Goal: Transaction & Acquisition: Purchase product/service

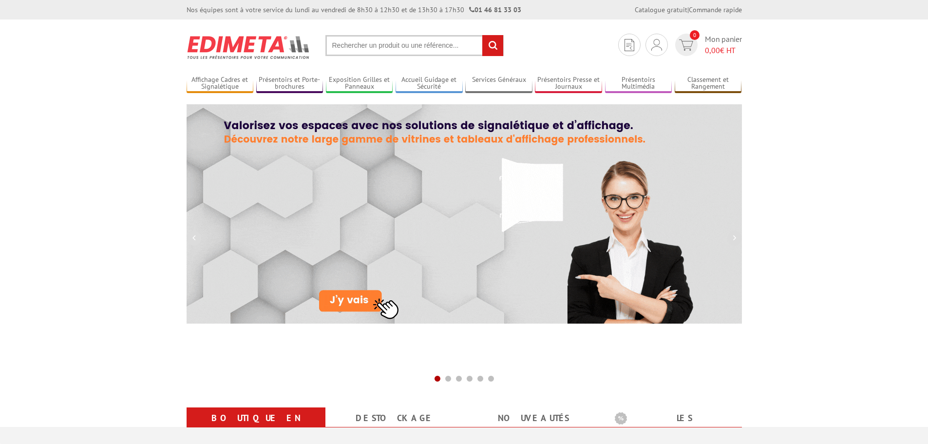
click at [347, 48] on input "text" at bounding box center [415, 45] width 178 height 21
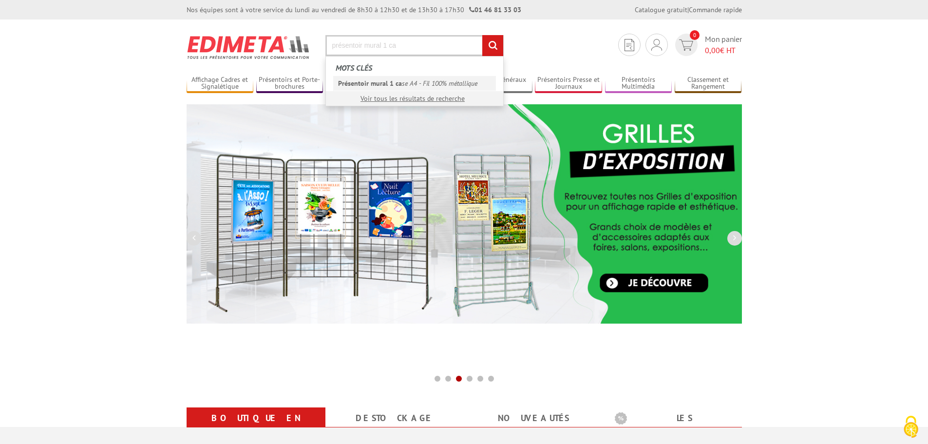
type input "présentoir mural 1 ca"
click at [398, 83] on em "Présentoir mural 1 ca" at bounding box center [370, 83] width 64 height 9
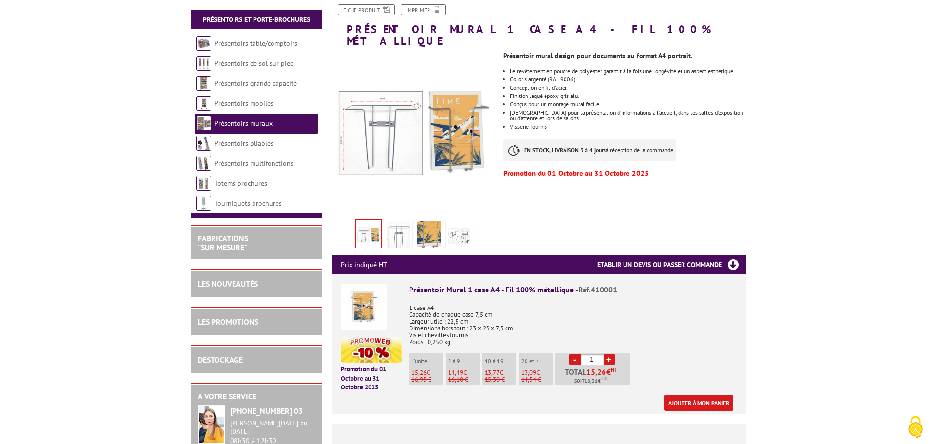
scroll to position [146, 0]
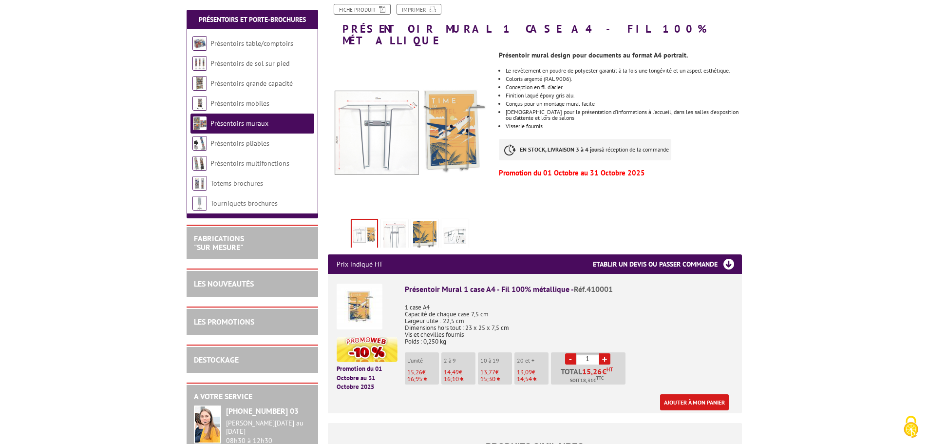
click at [603, 353] on link "+" at bounding box center [604, 358] width 11 height 11
type input "2"
click at [710, 395] on link "Ajouter à mon panier" at bounding box center [694, 402] width 69 height 16
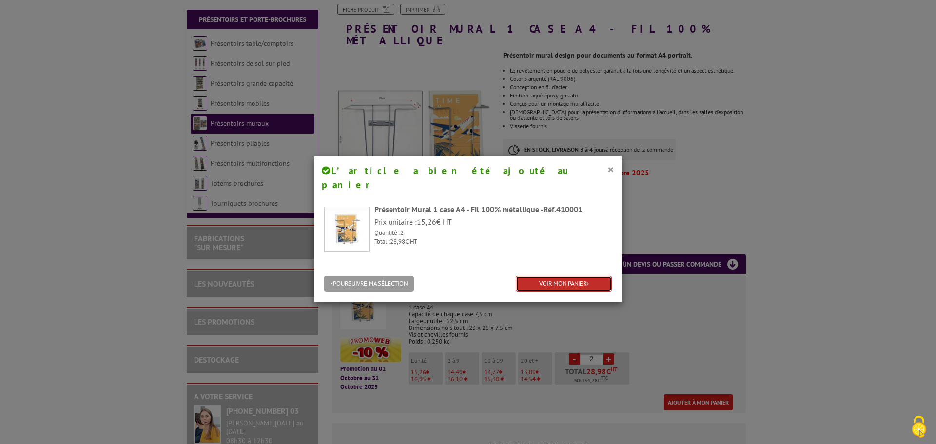
click at [561, 276] on link "VOIR MON PANIER" at bounding box center [564, 284] width 96 height 16
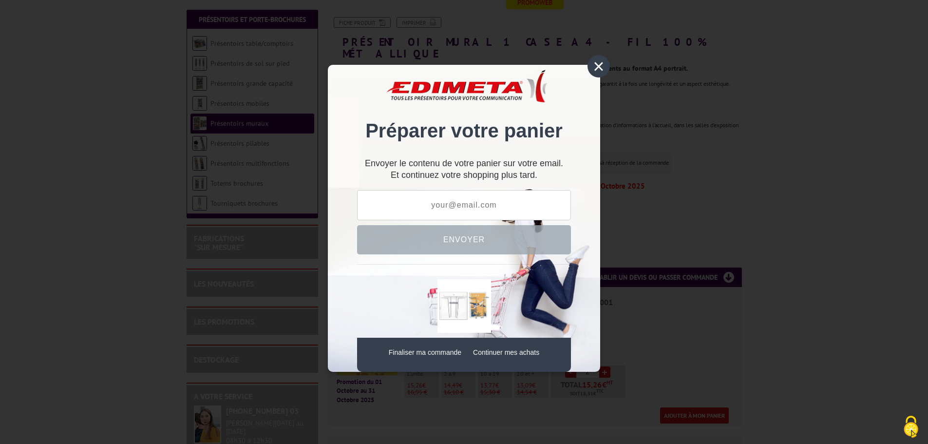
click at [594, 63] on div "×" at bounding box center [599, 66] width 22 height 22
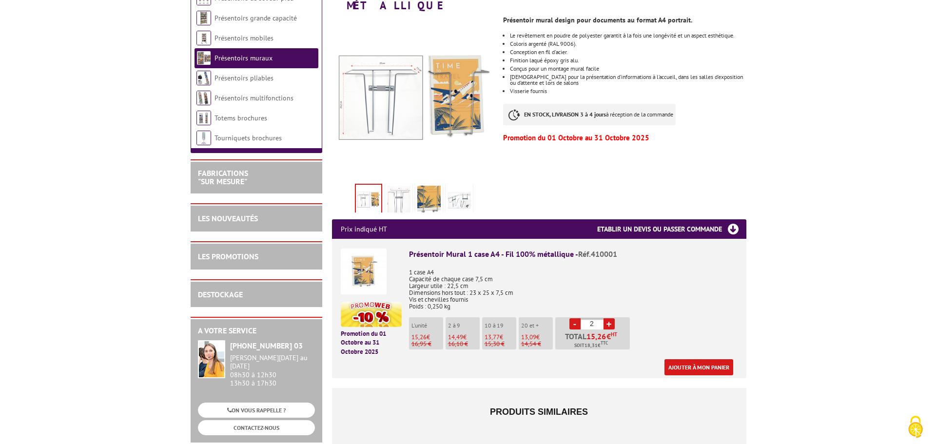
scroll to position [195, 0]
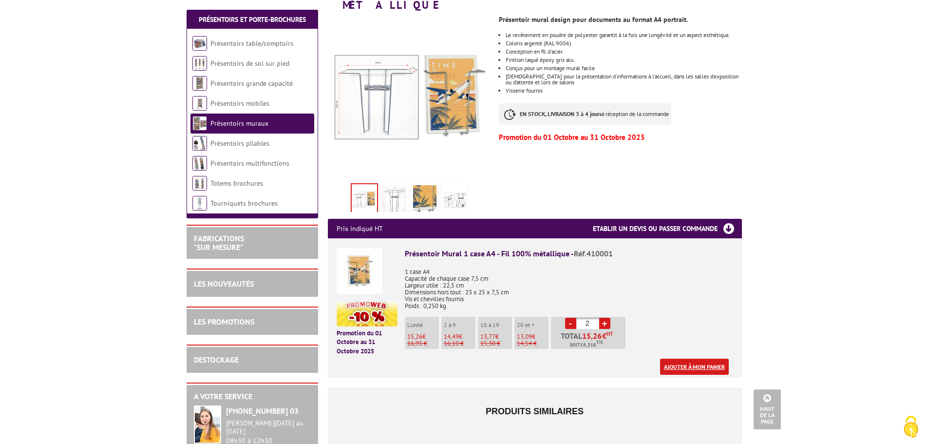
click at [682, 359] on link "Ajouter à mon panier" at bounding box center [694, 367] width 69 height 16
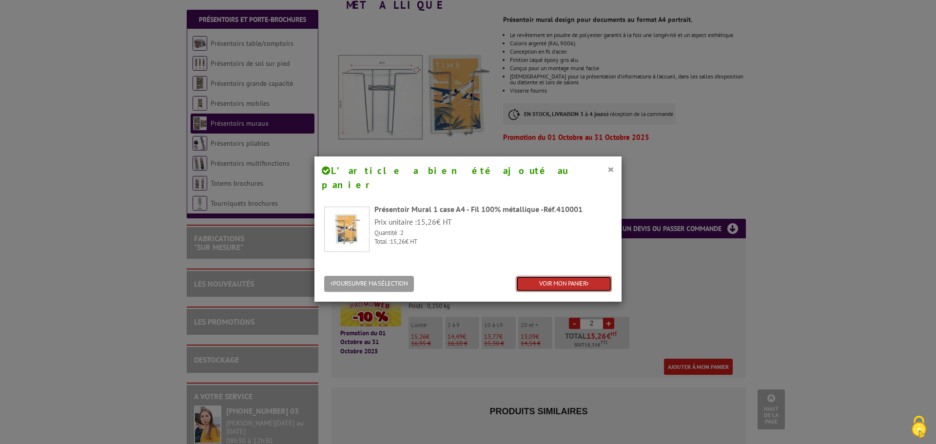
click at [539, 276] on link "VOIR MON PANIER" at bounding box center [564, 284] width 96 height 16
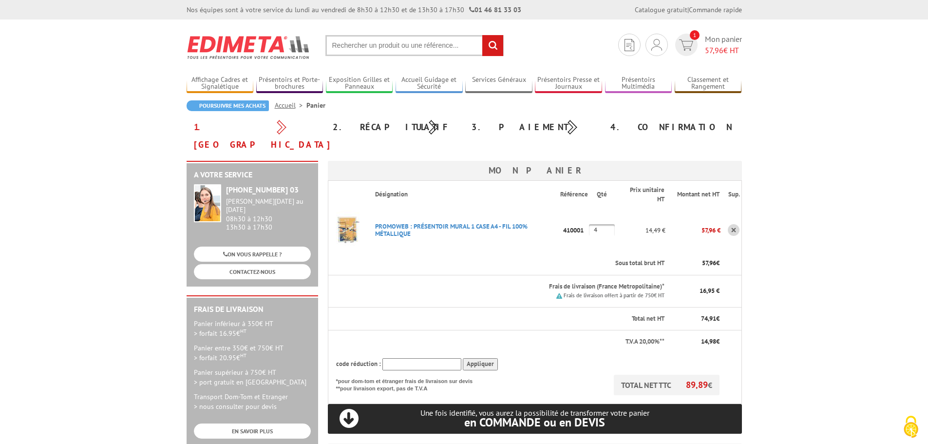
click at [599, 224] on input "4" at bounding box center [602, 230] width 26 height 12
type input "2"
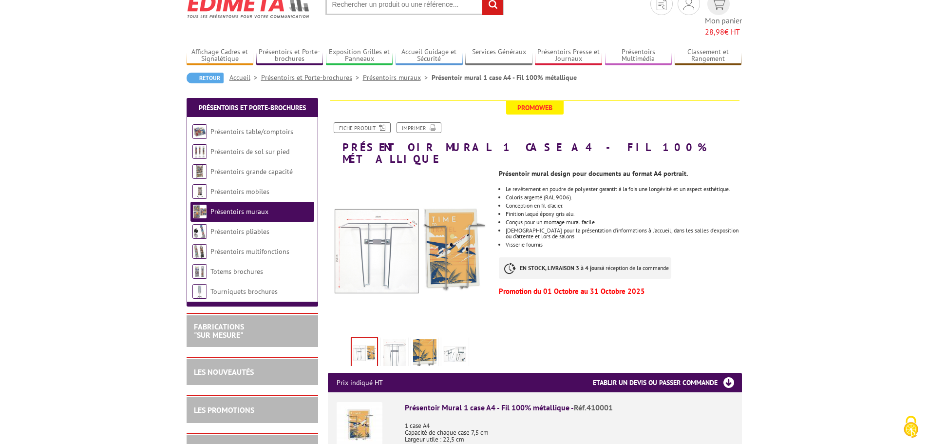
scroll to position [97, 0]
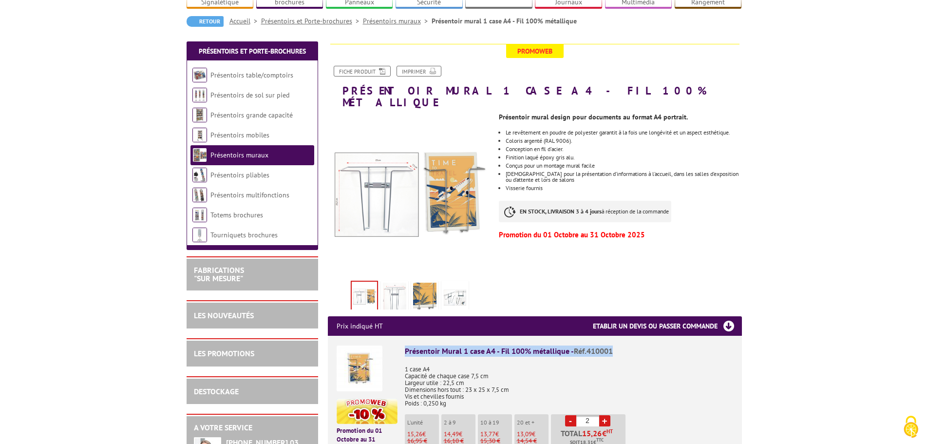
drag, startPoint x: 620, startPoint y: 329, endPoint x: 402, endPoint y: 326, distance: 217.8
click at [402, 336] on li "Promotion du [DATE] au [DATE] Présentoir Mural 1 case A4 - Fil 100% métallique …" at bounding box center [535, 404] width 397 height 136
copy div "Présentoir Mural 1 case A4 - Fil 100% métallique - Réf.410001"
